Goal: Find specific page/section: Find specific page/section

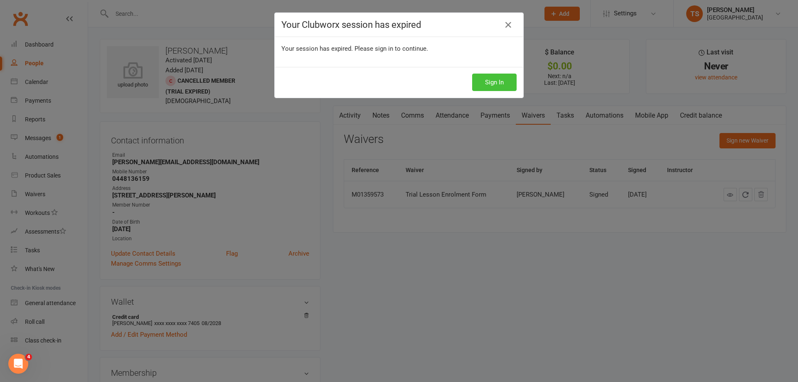
click at [497, 84] on button "Sign In" at bounding box center [494, 82] width 44 height 17
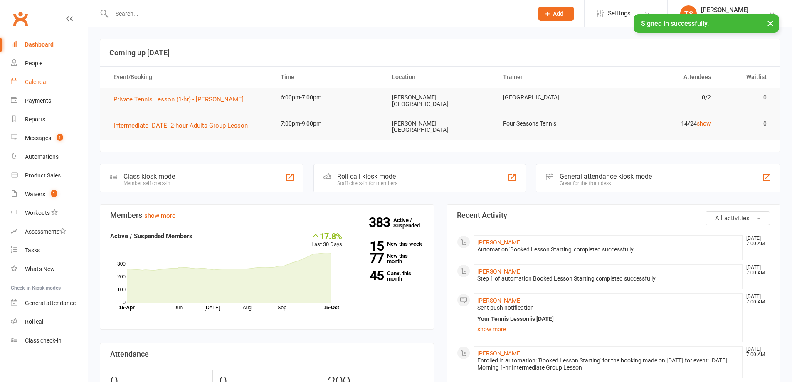
click at [33, 79] on div "Calendar" at bounding box center [36, 82] width 23 height 7
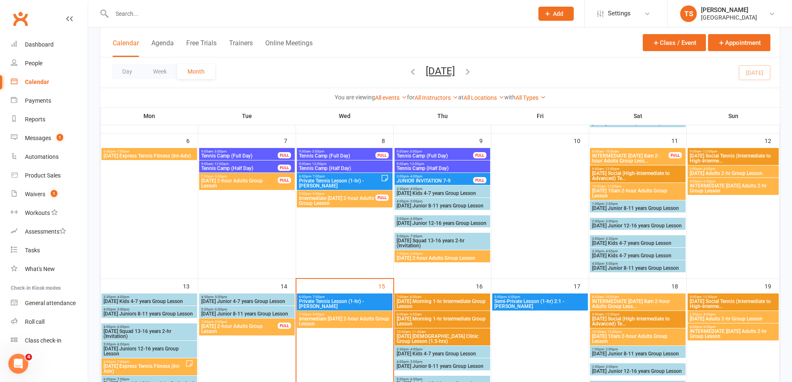
scroll to position [249, 0]
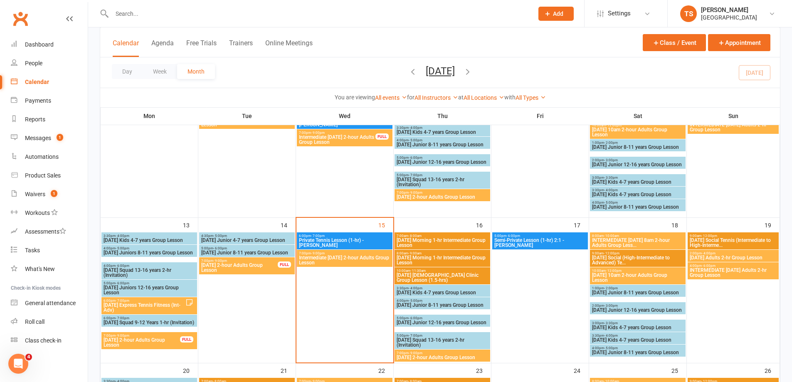
click at [309, 262] on span "Intermediate Wednesday 2-hour Adults Group Lesson" at bounding box center [344, 260] width 92 height 10
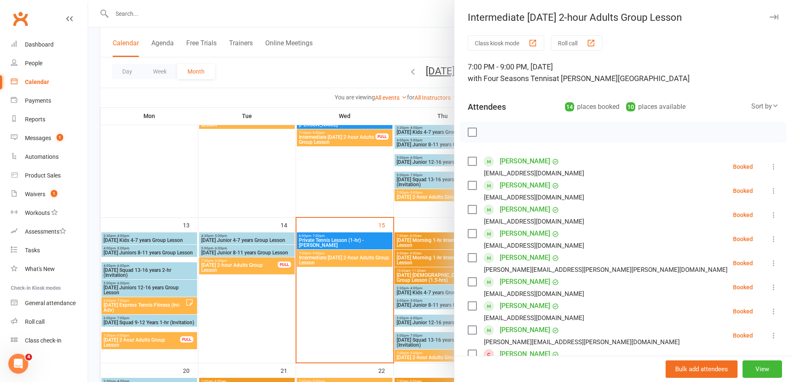
click at [355, 329] on div at bounding box center [440, 191] width 704 height 382
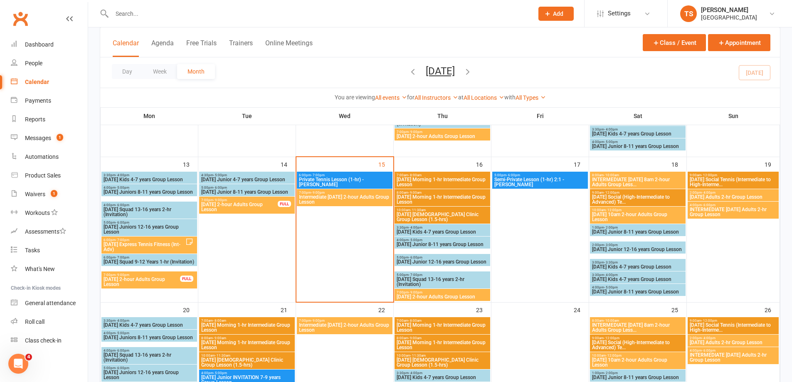
scroll to position [291, 0]
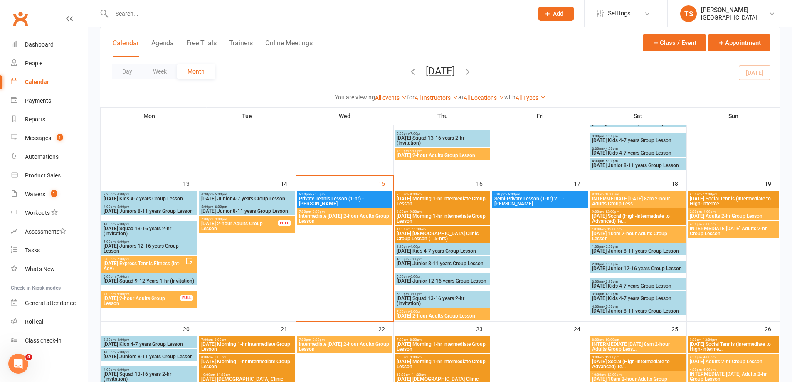
click at [420, 315] on span "[DATE] 2-hour Adults Group Lesson" at bounding box center [442, 315] width 92 height 5
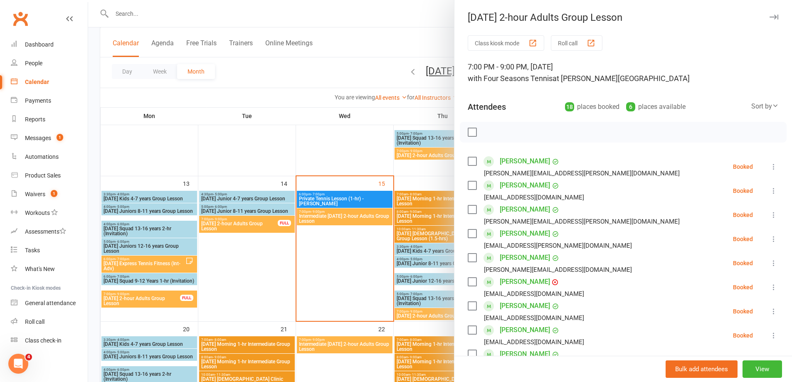
drag, startPoint x: 350, startPoint y: 279, endPoint x: 344, endPoint y: 267, distance: 13.4
click at [349, 279] on div at bounding box center [440, 191] width 704 height 382
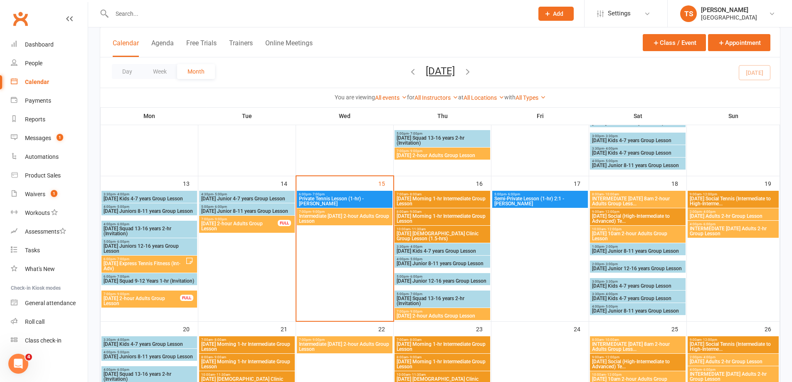
click at [442, 198] on span "[DATE] Morning 1-hr Intermediate Group Lesson" at bounding box center [442, 201] width 92 height 10
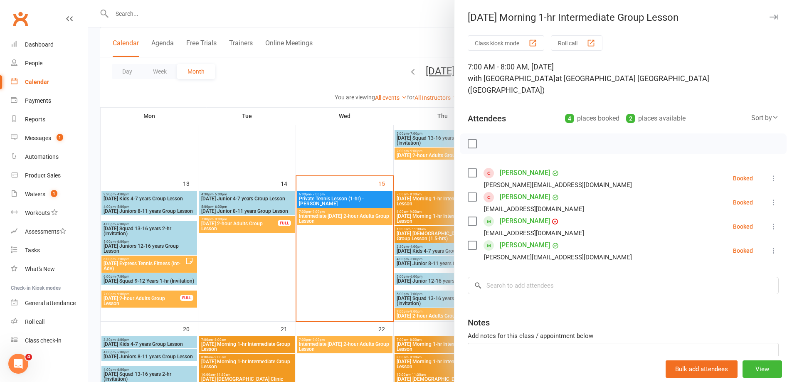
click at [337, 260] on div at bounding box center [440, 191] width 704 height 382
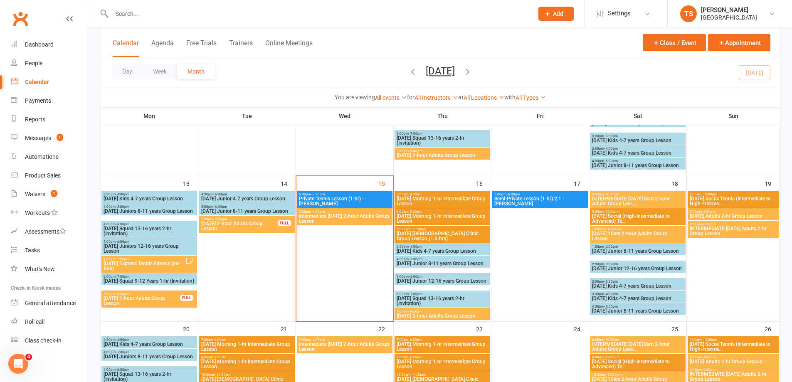
click at [426, 215] on span "[DATE] Morning 1-hr Intermediate Group Lesson" at bounding box center [442, 219] width 92 height 10
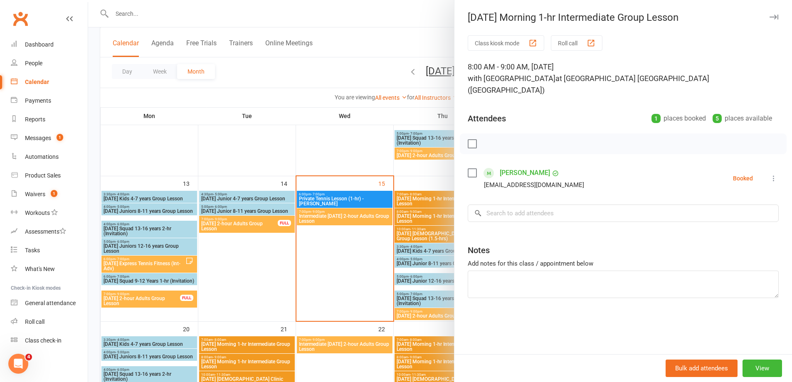
click at [332, 283] on div at bounding box center [440, 191] width 704 height 382
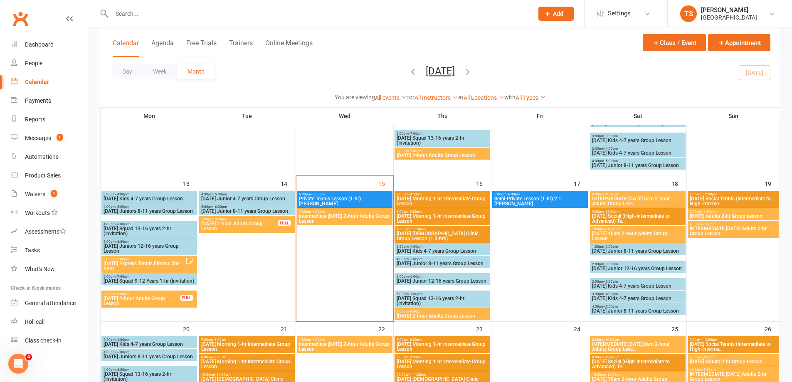
click at [444, 235] on span "[DATE] [DEMOGRAPHIC_DATA] Clinic Group Lesson (1.5-hrs)" at bounding box center [442, 236] width 92 height 10
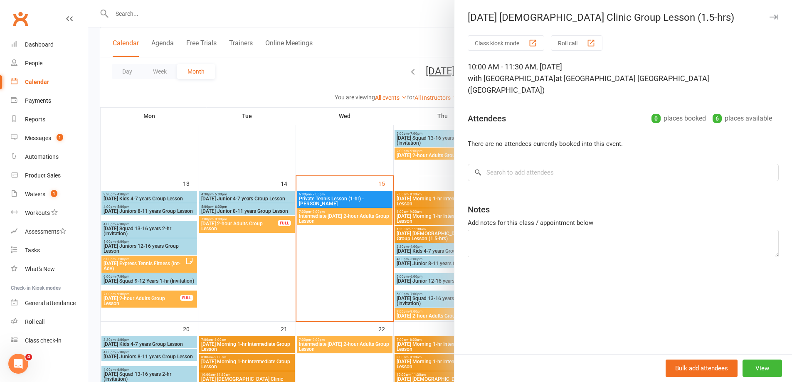
click at [349, 290] on div at bounding box center [440, 191] width 704 height 382
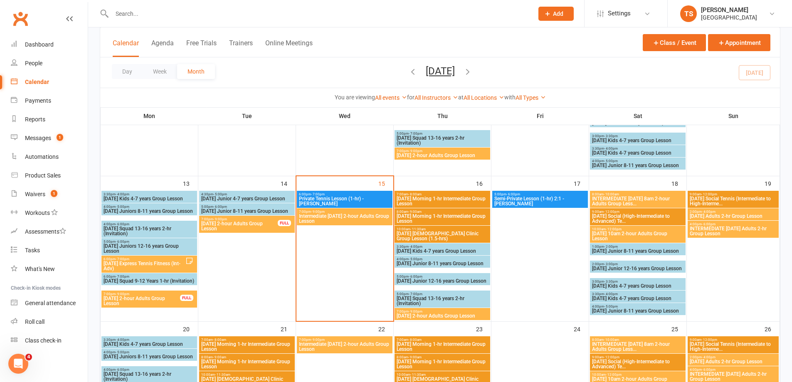
click at [411, 251] on span "[DATE] Kids 4-7 years Group Lesson" at bounding box center [442, 251] width 92 height 5
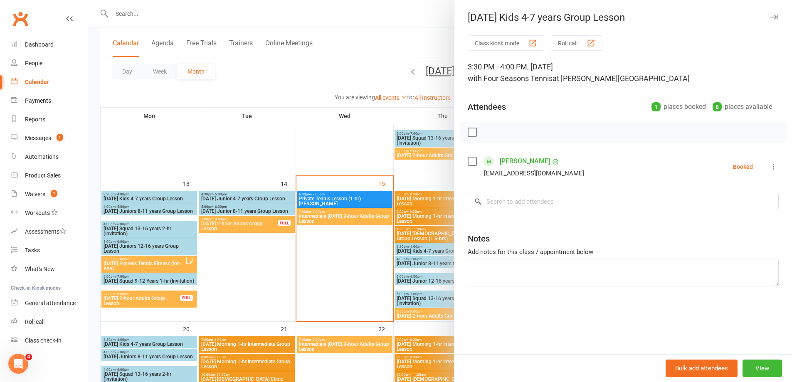
click at [335, 283] on div at bounding box center [440, 191] width 704 height 382
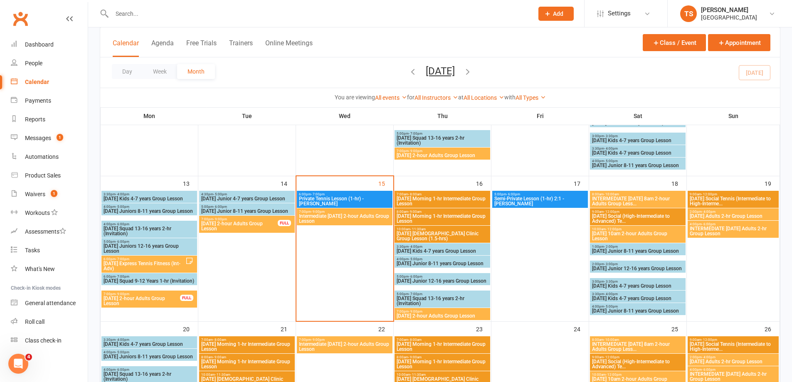
click at [420, 263] on span "[DATE] Junior 8-11 years Group Lesson" at bounding box center [442, 263] width 92 height 5
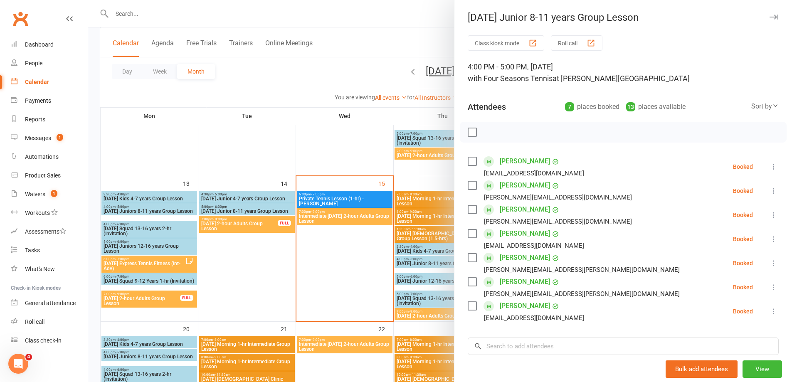
click at [347, 279] on div at bounding box center [440, 191] width 704 height 382
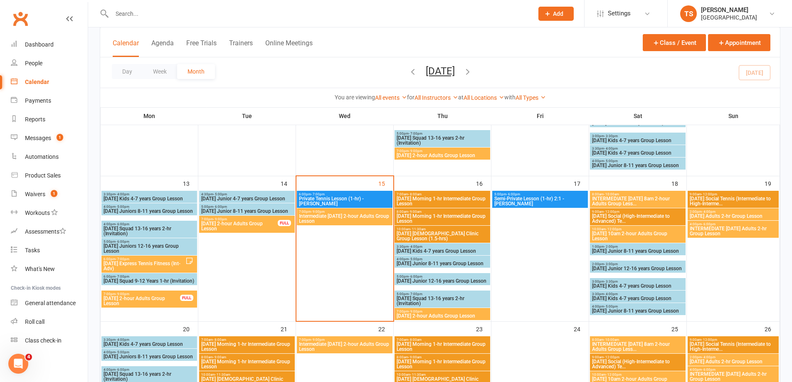
click at [410, 283] on span "[DATE] Junior 12-16 years Group Lesson" at bounding box center [442, 280] width 92 height 5
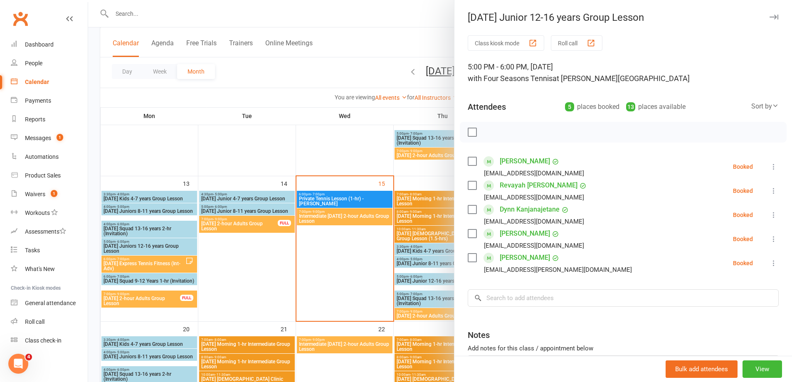
click at [357, 282] on div at bounding box center [440, 191] width 704 height 382
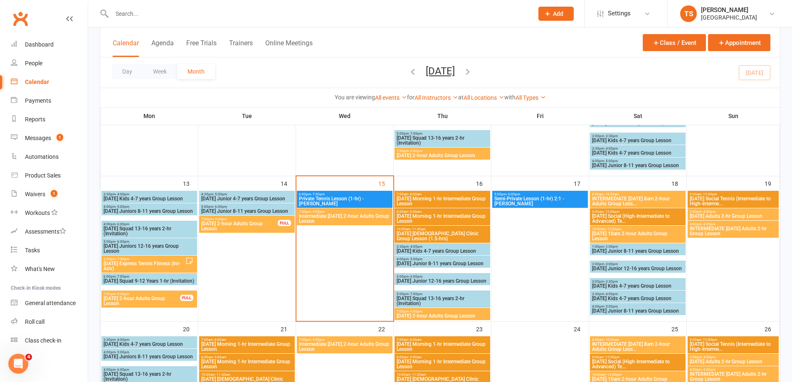
click at [407, 294] on span "5:00pm - 7:00pm" at bounding box center [442, 294] width 92 height 4
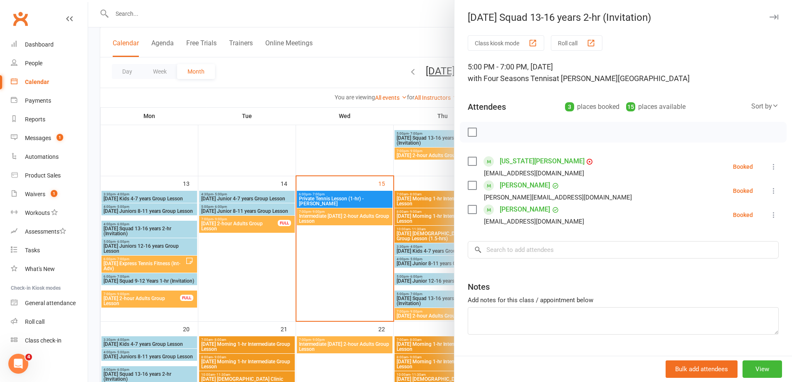
click at [359, 288] on div at bounding box center [440, 191] width 704 height 382
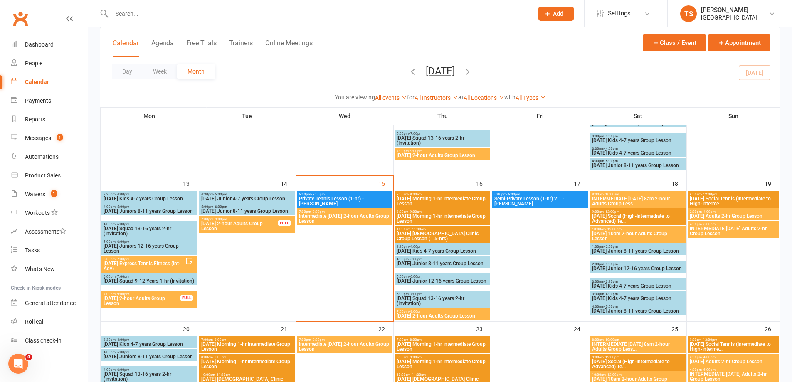
click at [615, 198] on span "INTERMEDIATE [DATE] 8am 2-hour Adults Group Less..." at bounding box center [637, 201] width 92 height 10
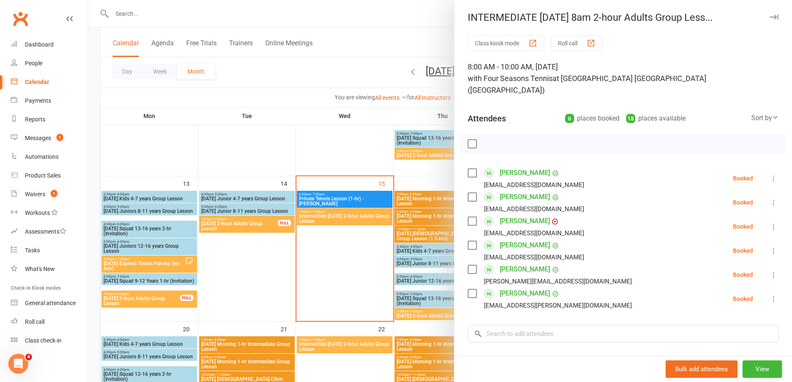
click at [320, 283] on div at bounding box center [440, 191] width 704 height 382
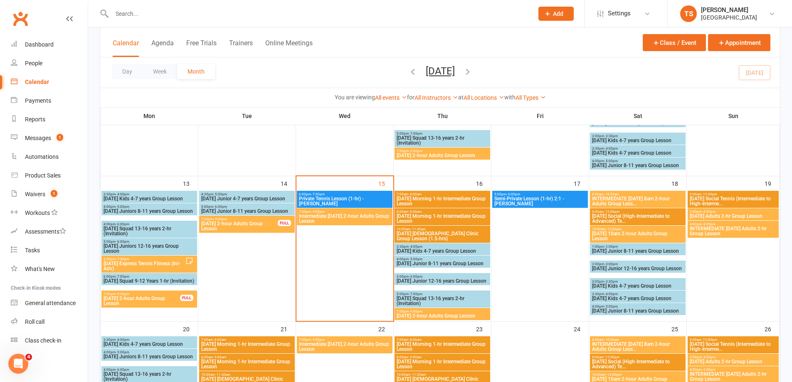
click at [611, 235] on span "[DATE] 10am 2-hour Adults Group Lesson" at bounding box center [637, 236] width 92 height 10
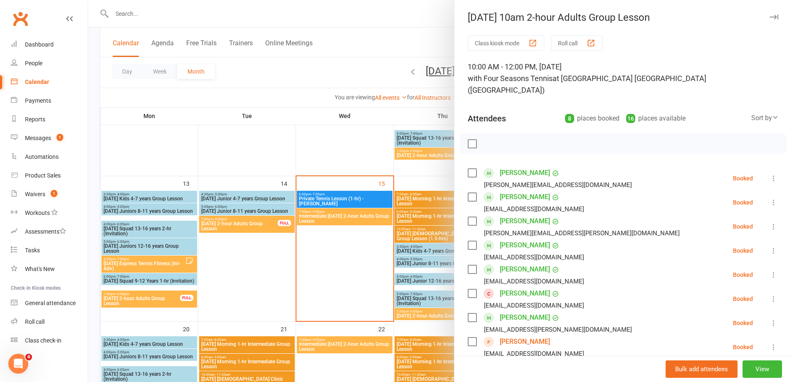
click at [362, 287] on div at bounding box center [440, 191] width 704 height 382
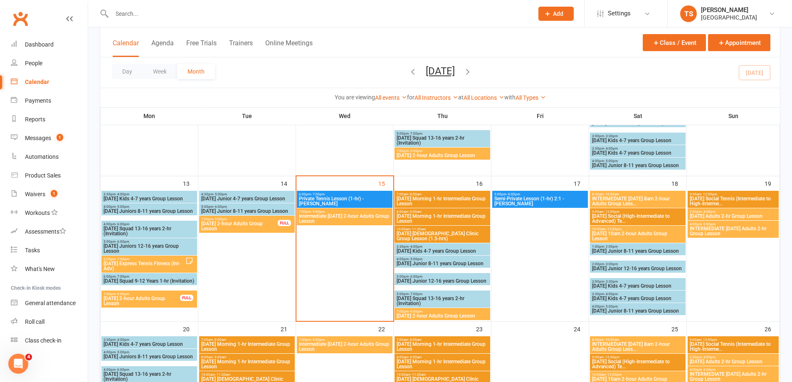
click at [718, 214] on span "[DATE] Adults 2-hr Group Lesson" at bounding box center [733, 216] width 88 height 5
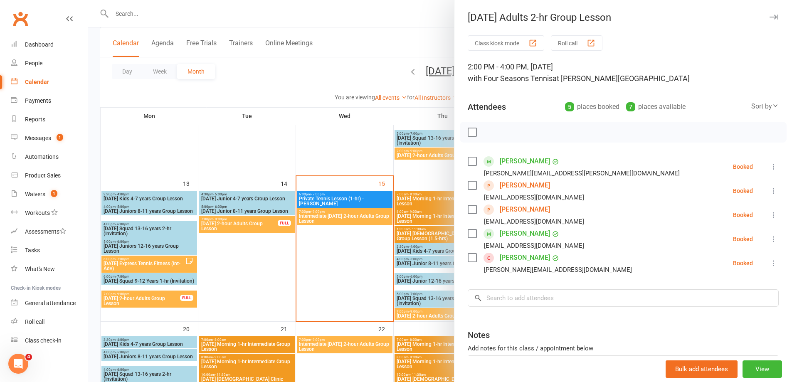
click at [342, 273] on div at bounding box center [440, 191] width 704 height 382
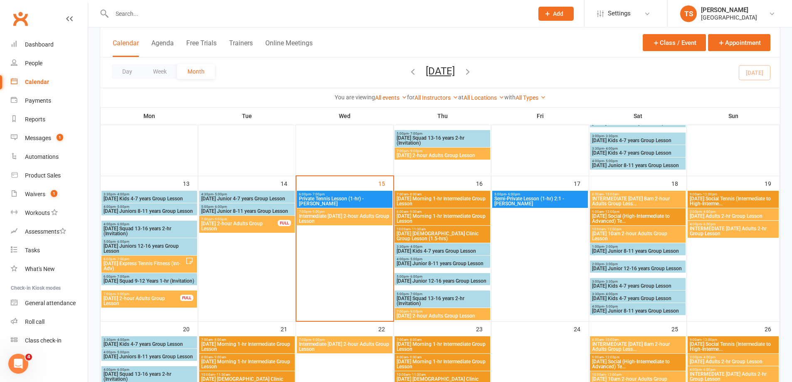
click at [733, 230] on span "INTERMEDIATE [DATE] Adults 2-hr Group Lesson" at bounding box center [733, 231] width 88 height 10
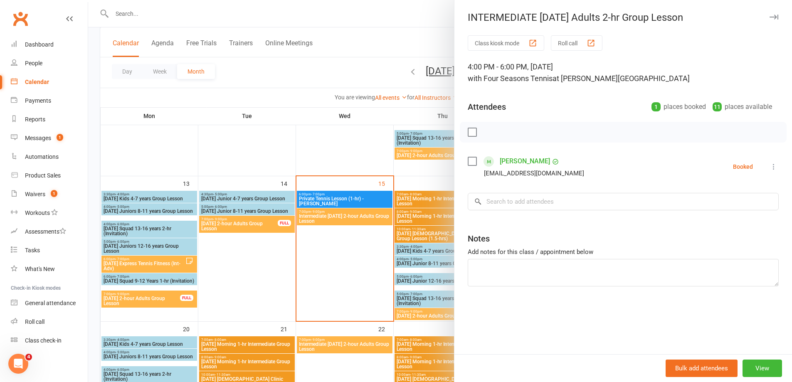
click at [347, 273] on div at bounding box center [440, 191] width 704 height 382
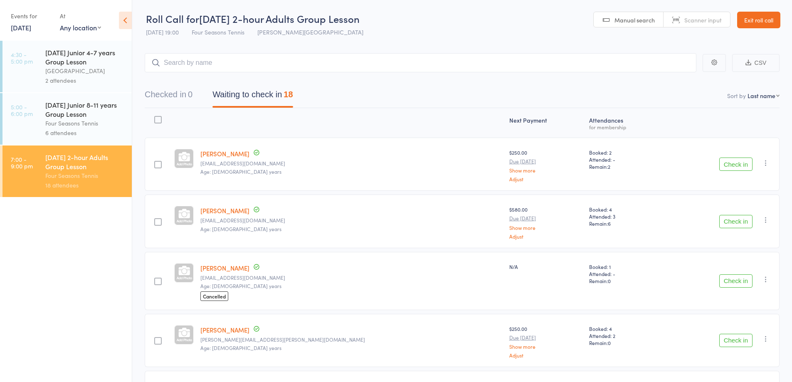
click at [746, 20] on link "Exit roll call" at bounding box center [758, 20] width 43 height 17
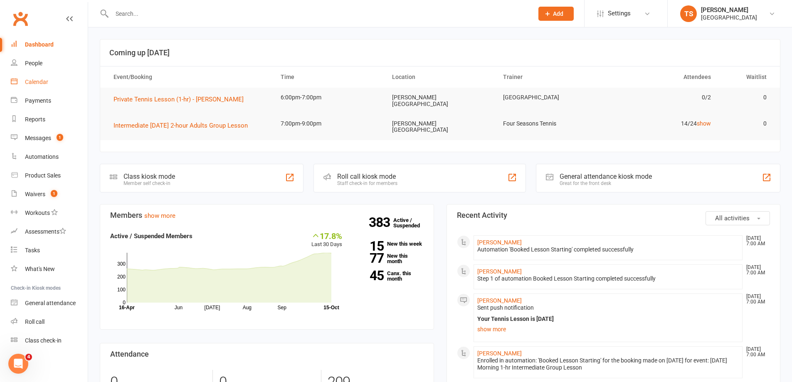
click at [39, 81] on div "Calendar" at bounding box center [36, 82] width 23 height 7
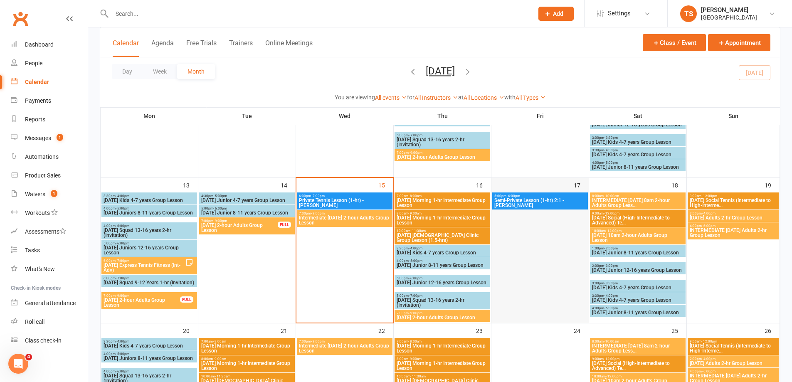
scroll to position [291, 0]
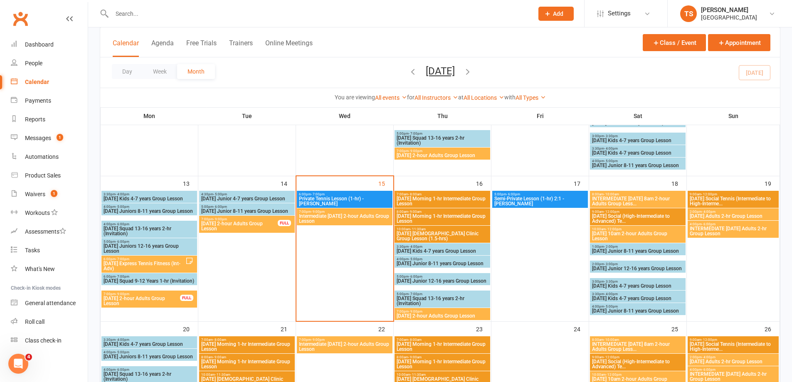
click at [423, 315] on span "Thursday 2-hour Adults Group Lesson" at bounding box center [442, 315] width 92 height 5
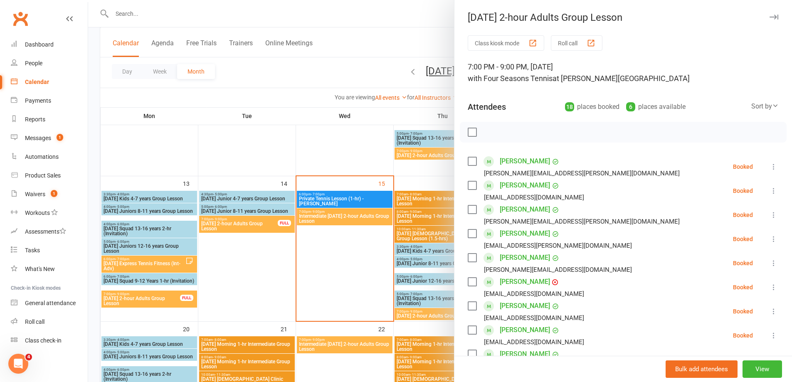
click at [138, 18] on div at bounding box center [440, 191] width 704 height 382
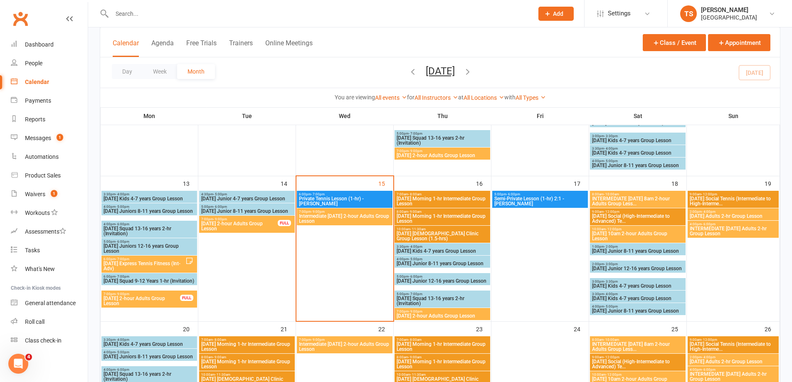
click at [128, 15] on input "text" at bounding box center [318, 14] width 418 height 12
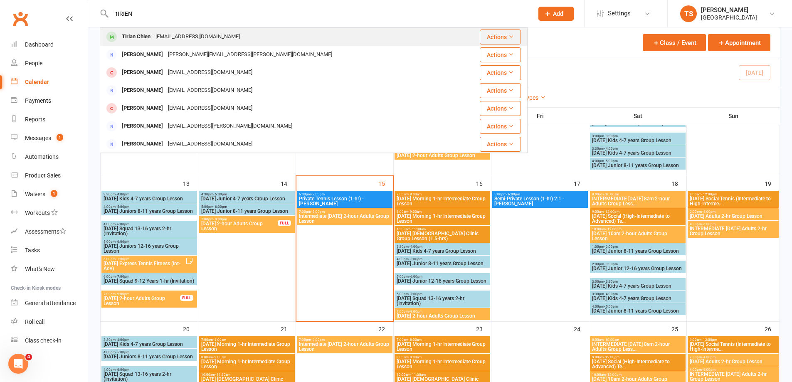
type input "tIRIEN"
click at [137, 37] on div "Tirian Chien" at bounding box center [136, 37] width 34 height 12
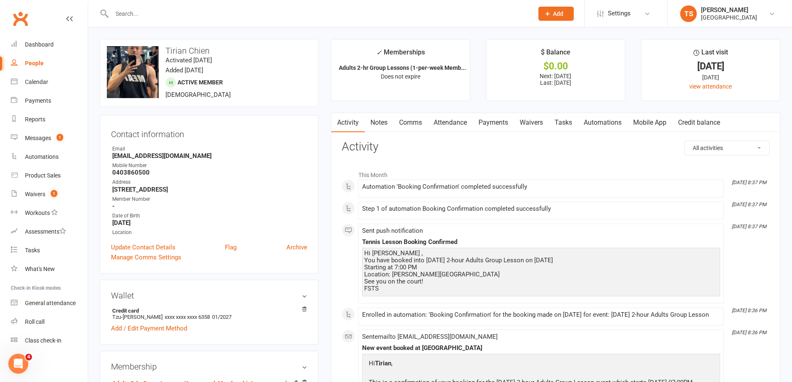
drag, startPoint x: 494, startPoint y: 120, endPoint x: 522, endPoint y: 124, distance: 27.7
click at [495, 120] on link "Payments" at bounding box center [493, 122] width 41 height 19
